Goal: Task Accomplishment & Management: Manage account settings

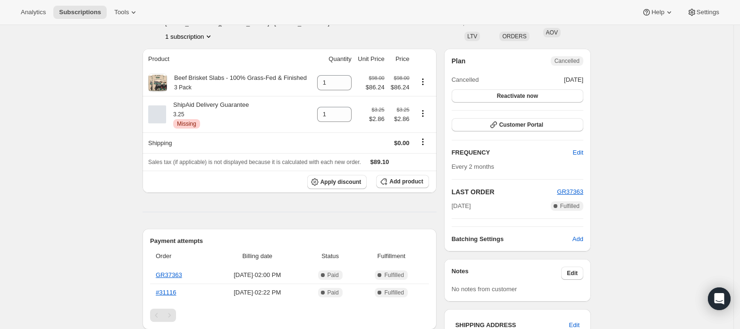
scroll to position [63, 0]
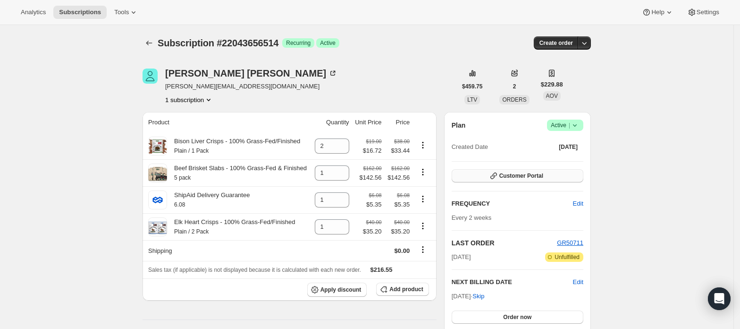
click at [509, 174] on span "Customer Portal" at bounding box center [521, 176] width 44 height 8
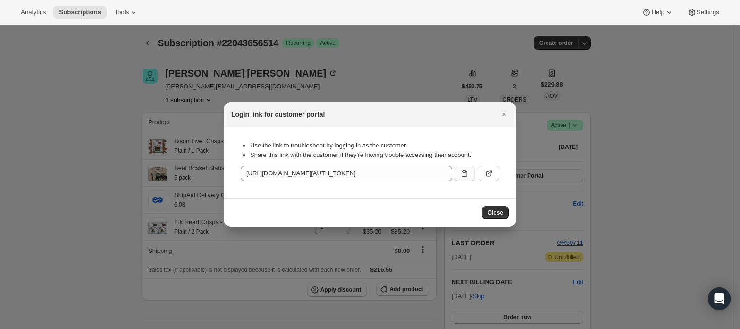
click at [467, 174] on icon ":rbt:" at bounding box center [465, 173] width 6 height 7
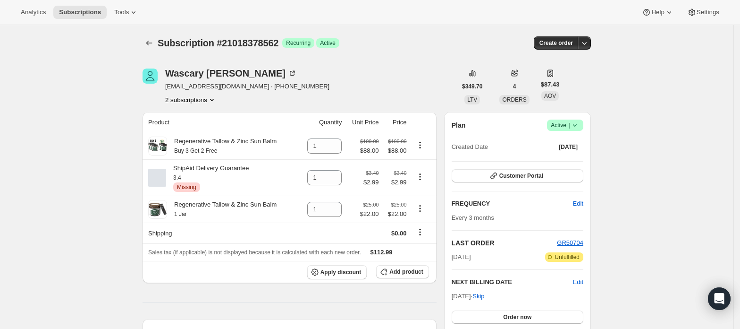
click at [204, 102] on button "2 subscriptions" at bounding box center [190, 99] width 51 height 9
click at [203, 118] on span "21018345794" at bounding box center [194, 117] width 66 height 9
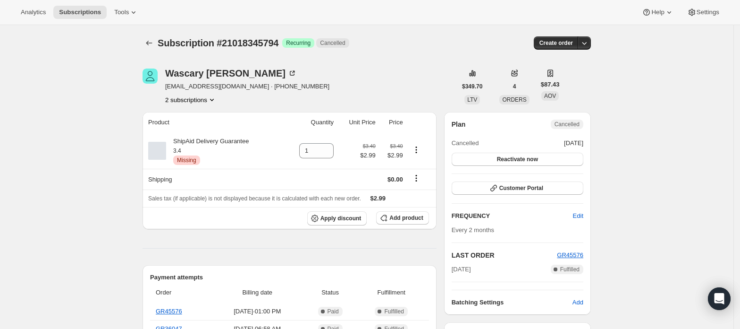
click at [203, 103] on button "2 subscriptions" at bounding box center [190, 99] width 51 height 9
click at [203, 129] on span "21018378562" at bounding box center [194, 133] width 66 height 9
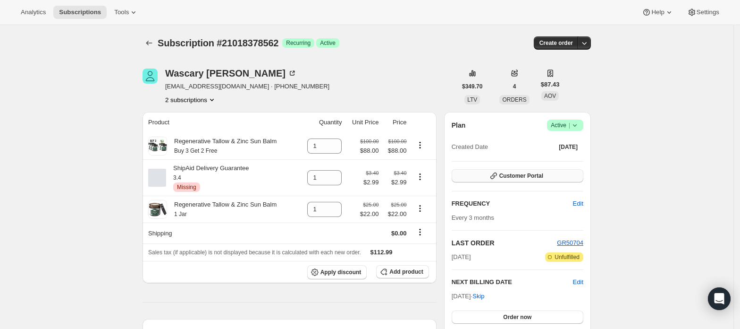
click at [520, 173] on span "Customer Portal" at bounding box center [521, 176] width 44 height 8
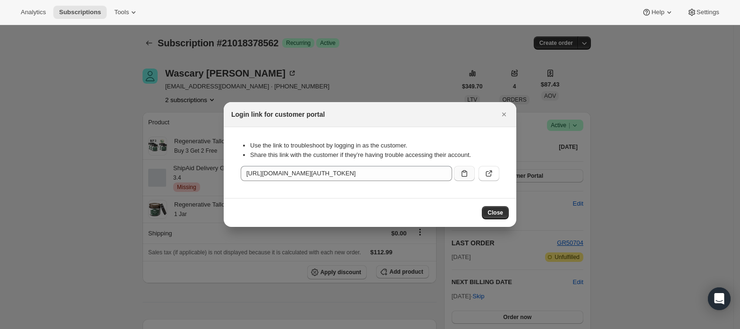
click at [463, 174] on icon ":rc6:" at bounding box center [464, 173] width 9 height 9
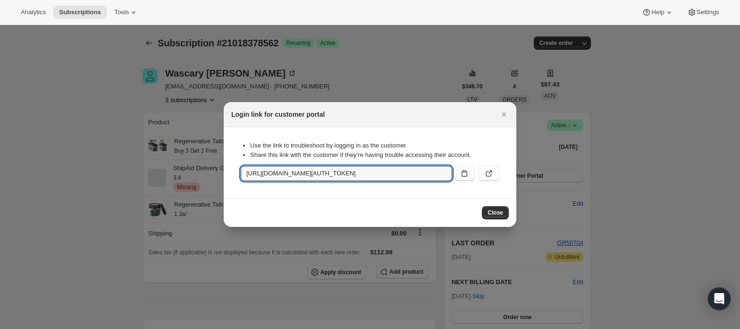
click at [425, 59] on div at bounding box center [370, 164] width 740 height 329
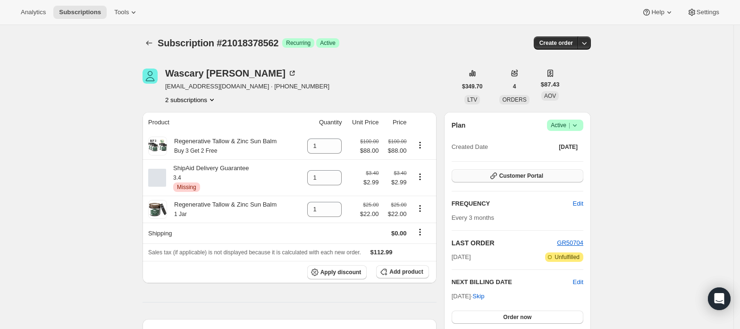
click at [512, 177] on span "Customer Portal" at bounding box center [521, 176] width 44 height 8
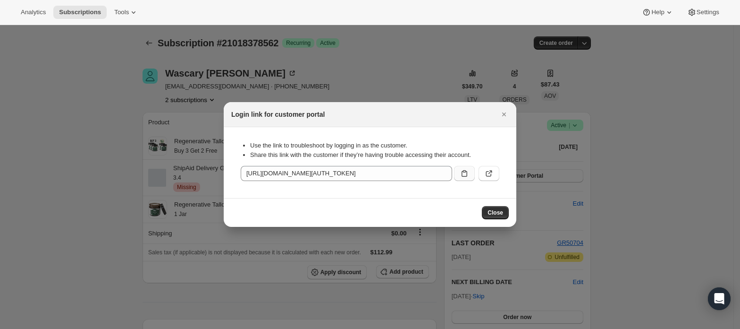
click at [467, 170] on icon ":rc6:" at bounding box center [464, 173] width 9 height 9
click at [464, 174] on icon ":rc6:" at bounding box center [464, 173] width 9 height 9
